Goal: Task Accomplishment & Management: Use online tool/utility

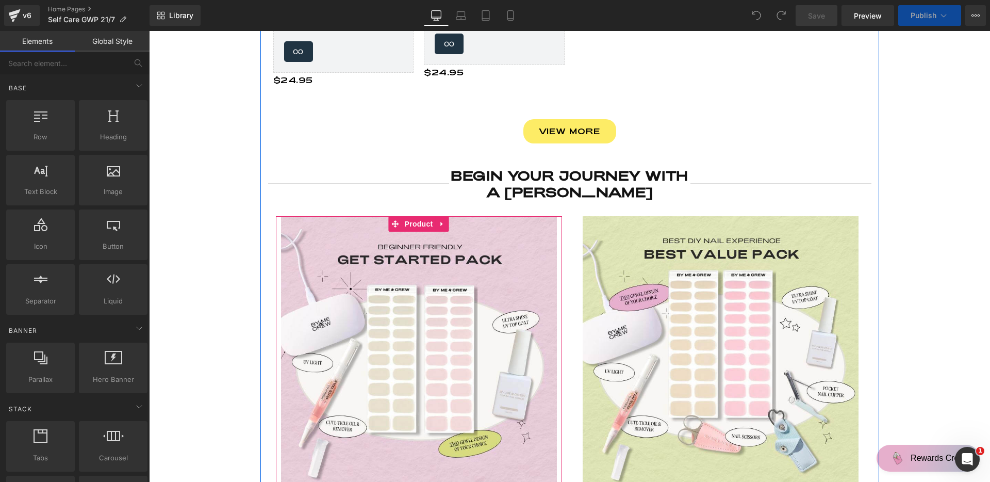
scroll to position [1054, 0]
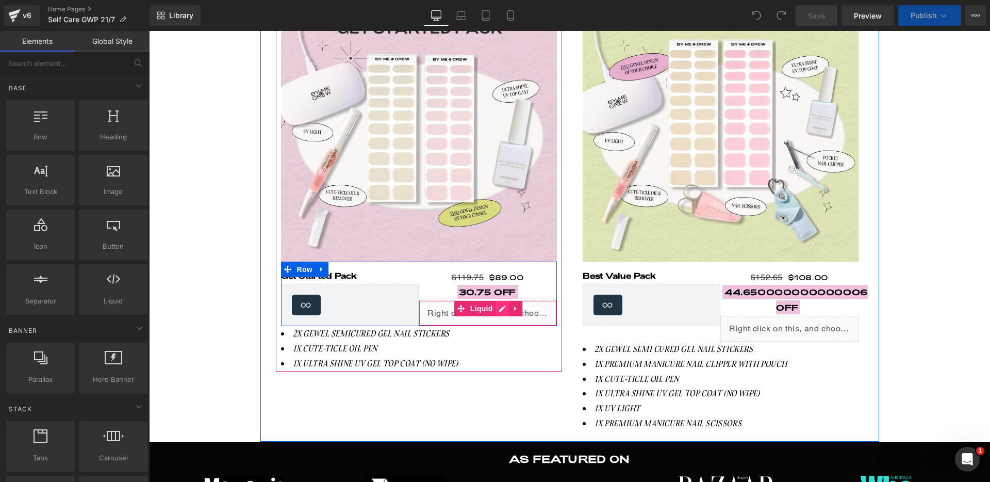
click at [502, 305] on div "Liquid" at bounding box center [488, 313] width 138 height 26
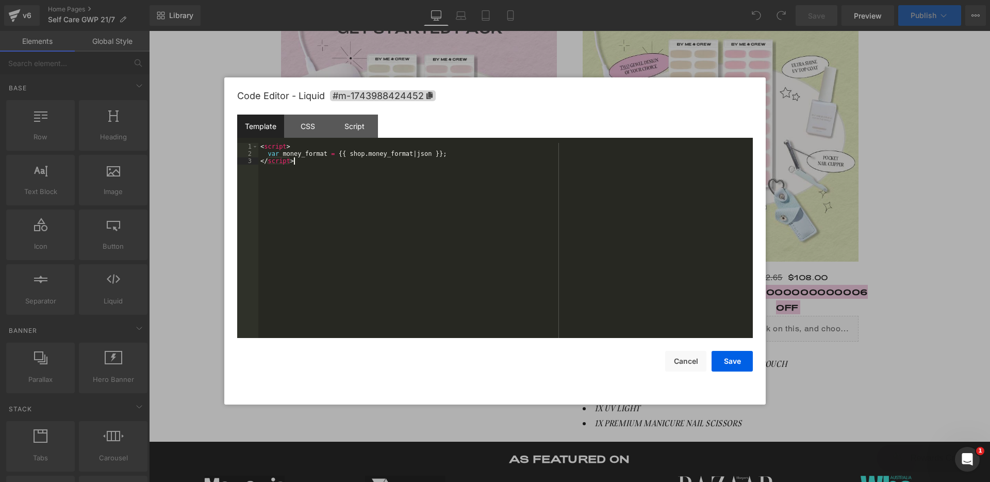
click at [418, 209] on div "< script > var money_format = {{ shop . money_format | json }} ; </ script >" at bounding box center [505, 247] width 495 height 209
click at [313, 127] on div "CSS" at bounding box center [307, 125] width 47 height 23
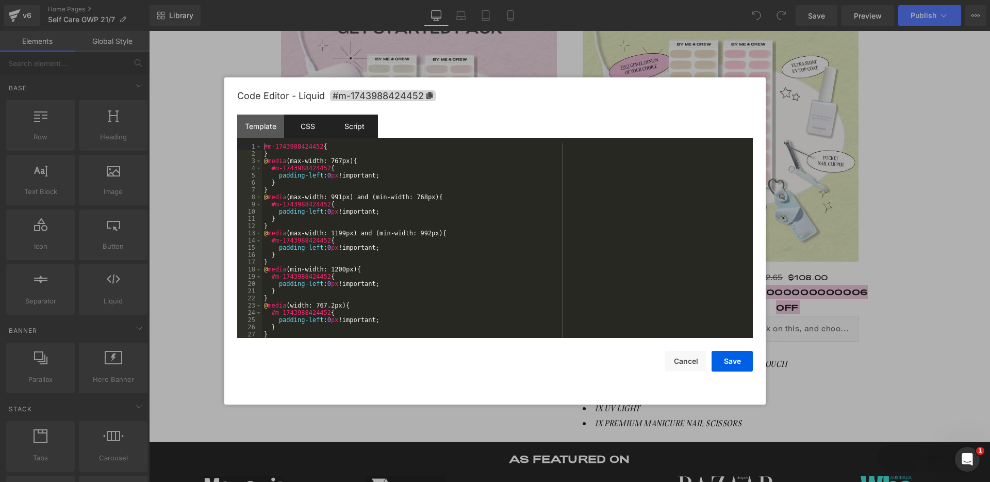
click at [347, 129] on div "Script" at bounding box center [354, 125] width 47 height 23
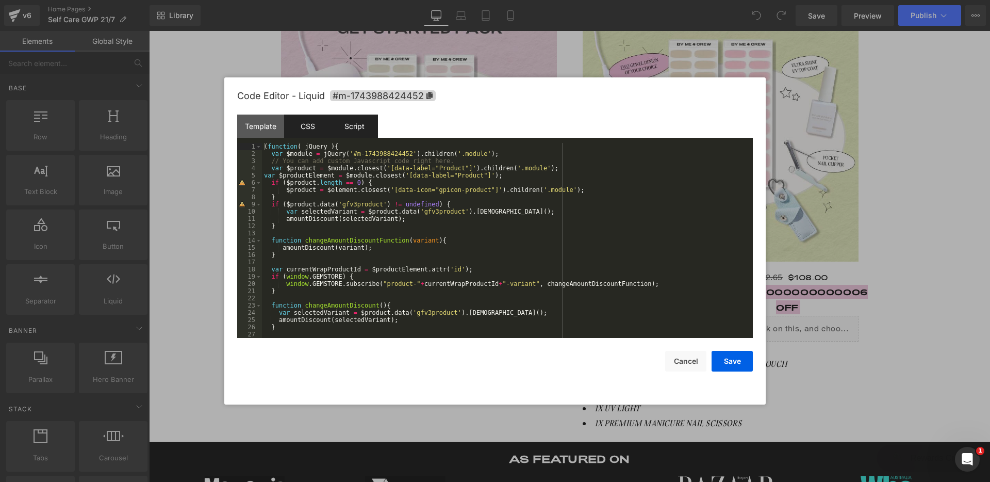
click at [321, 127] on div "CSS" at bounding box center [307, 125] width 47 height 23
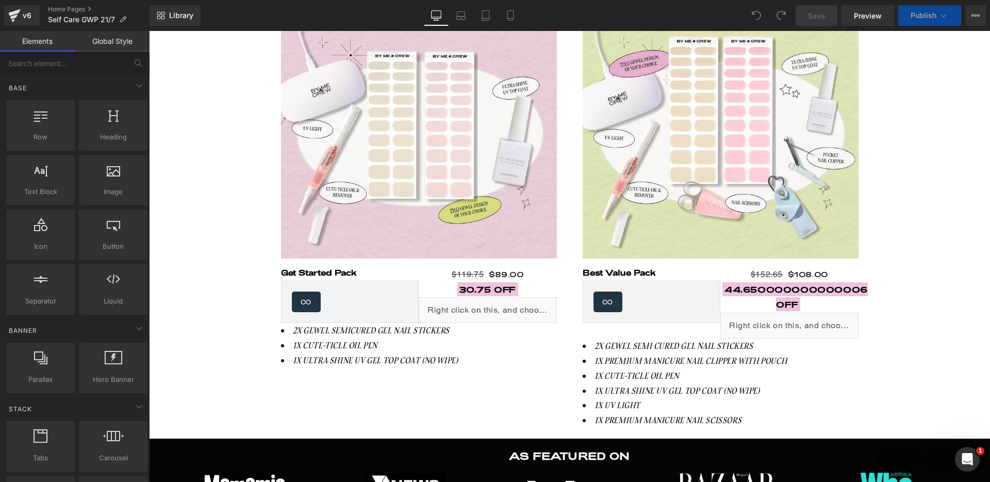
scroll to position [1008, 0]
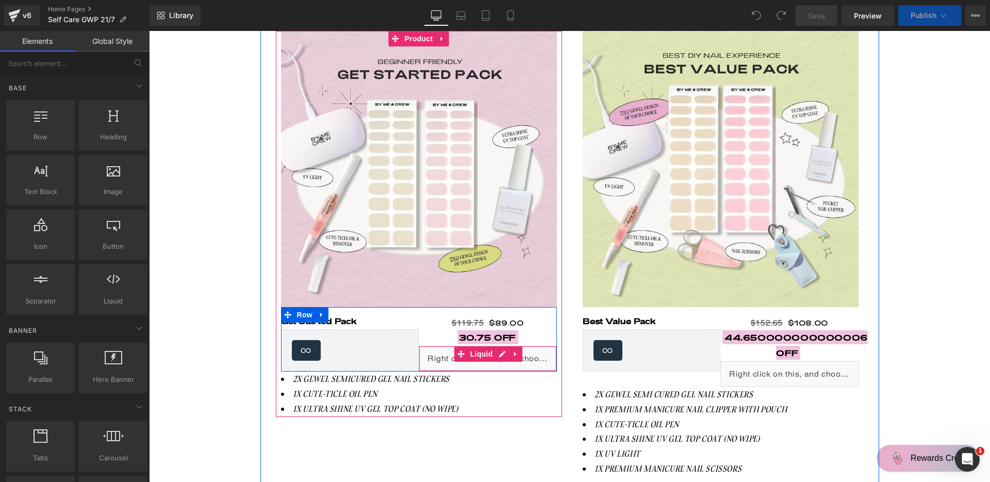
click at [521, 353] on div "Liquid" at bounding box center [488, 359] width 138 height 26
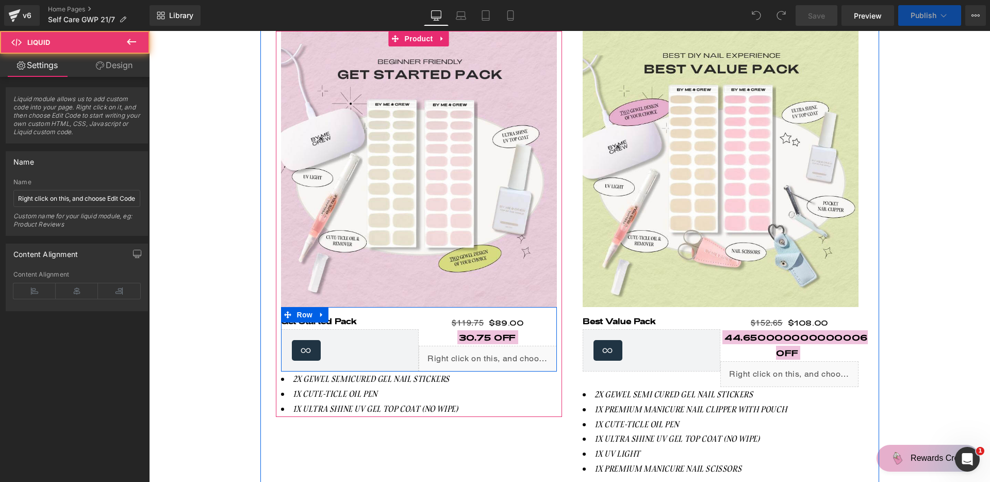
drag, startPoint x: 494, startPoint y: 349, endPoint x: 639, endPoint y: 378, distance: 148.4
click at [494, 349] on div "Liquid" at bounding box center [488, 359] width 138 height 26
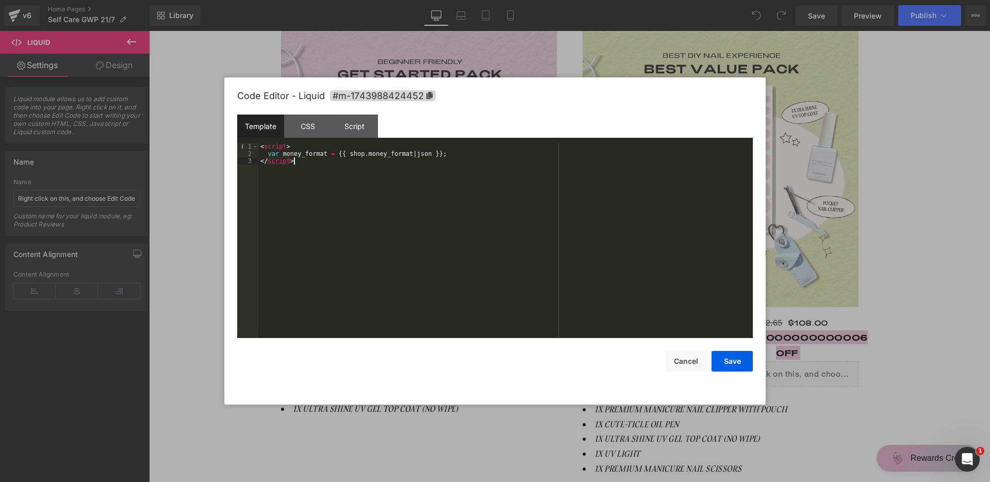
click at [359, 198] on div "< script > var money_format = {{ shop . money_format | json }} ; </ script >" at bounding box center [505, 247] width 495 height 209
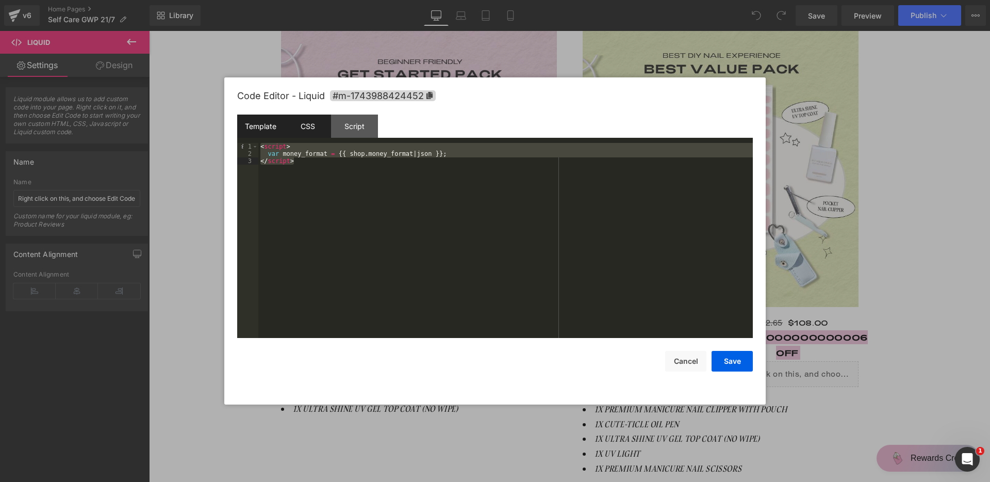
click at [324, 130] on div "CSS" at bounding box center [307, 125] width 47 height 23
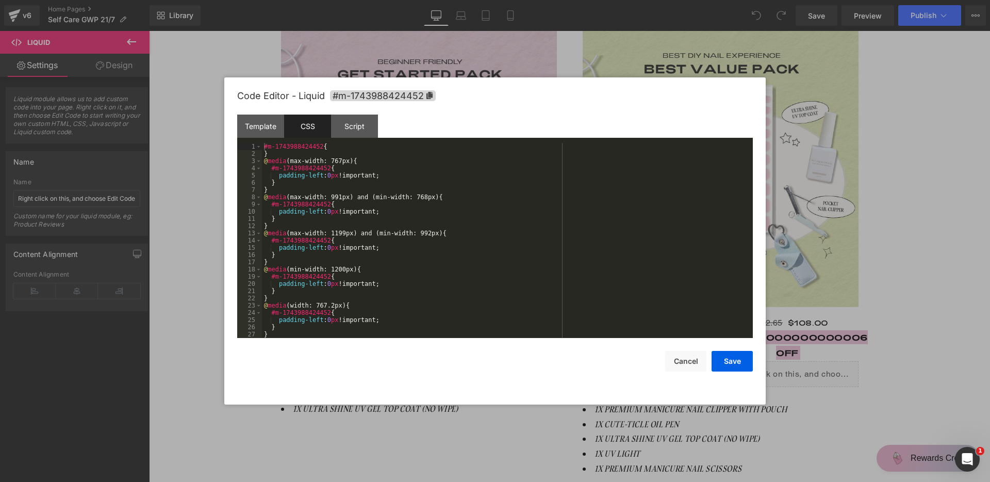
click at [369, 211] on div "#m-1743988424452 { } @ media (max-width: 767px) { #m-1743988424452 { padding-le…" at bounding box center [505, 247] width 487 height 209
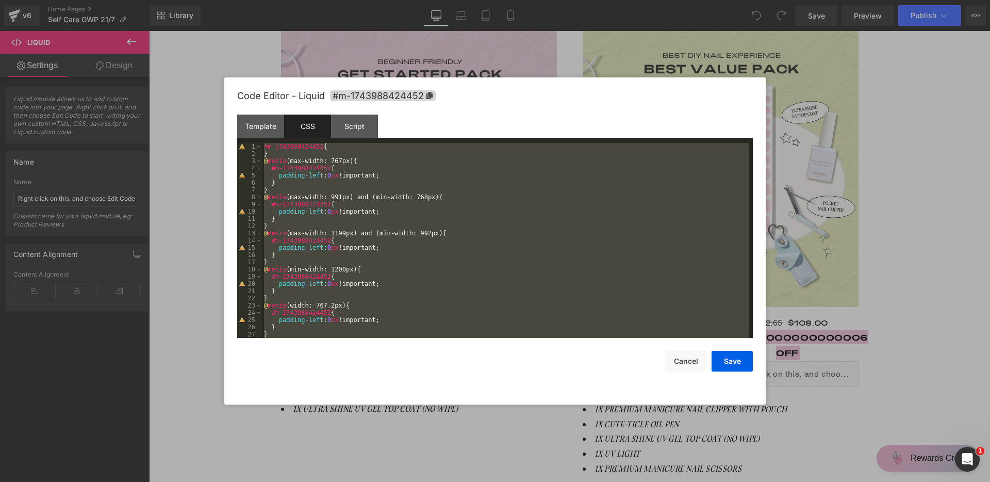
scroll to position [7, 0]
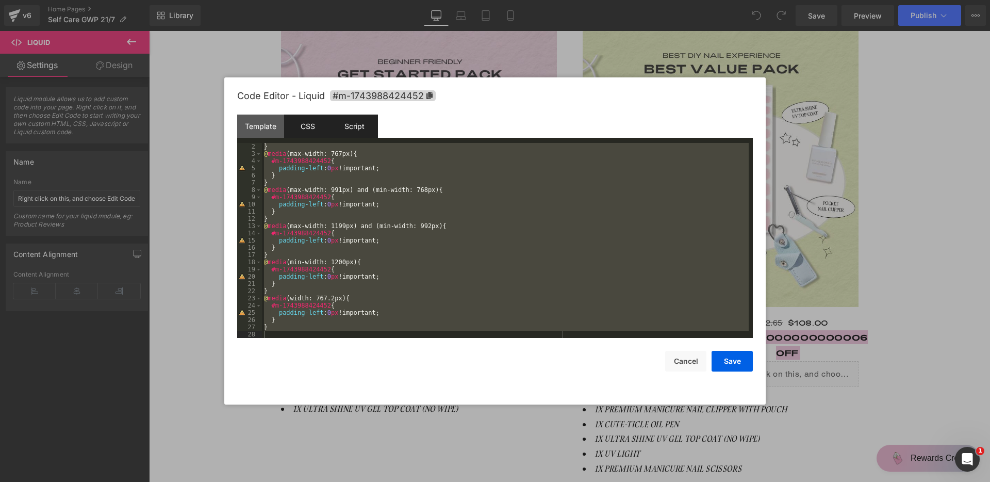
click at [352, 137] on div "Script" at bounding box center [354, 125] width 47 height 23
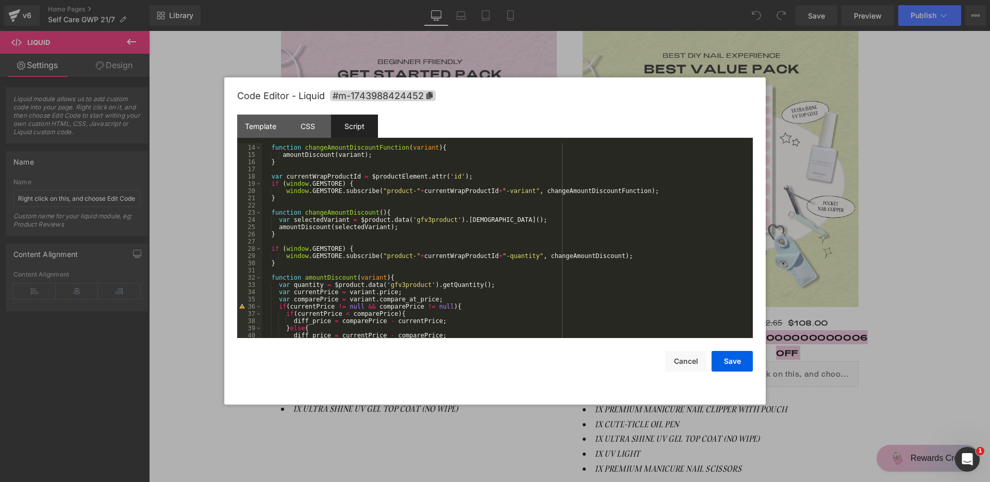
scroll to position [130, 0]
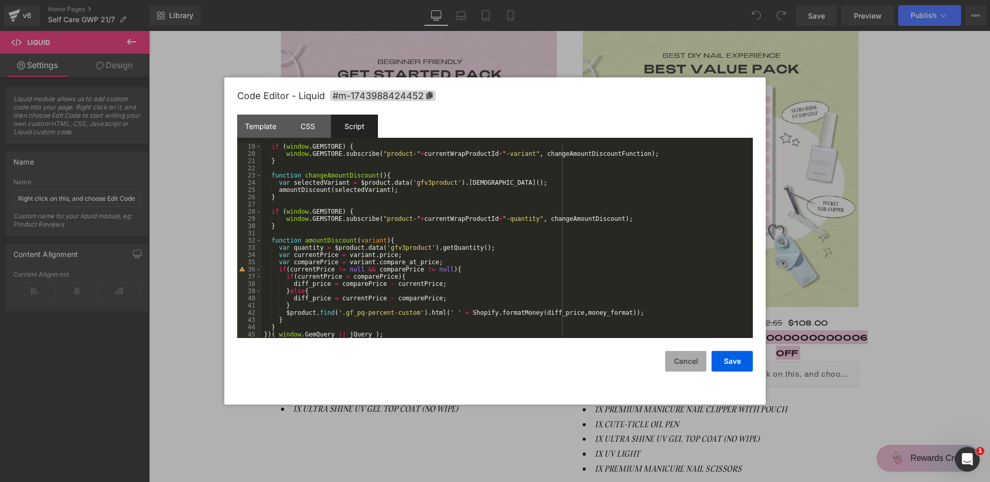
click at [683, 360] on button "Cancel" at bounding box center [685, 361] width 41 height 21
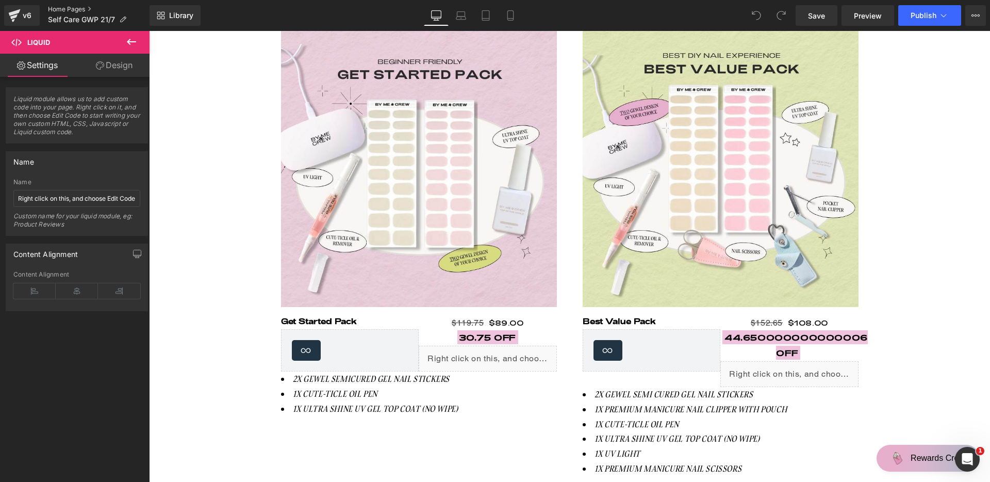
click at [62, 10] on link "Home Pages" at bounding box center [99, 9] width 102 height 8
